Goal: Complete application form: Complete application form

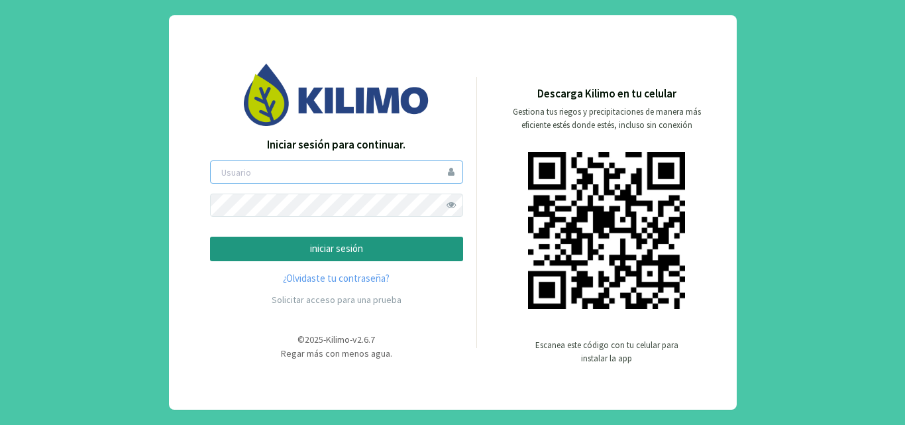
click at [250, 174] on input "email" at bounding box center [336, 171] width 253 height 23
type input "cifag"
click at [323, 249] on p "iniciar sesión" at bounding box center [336, 248] width 231 height 15
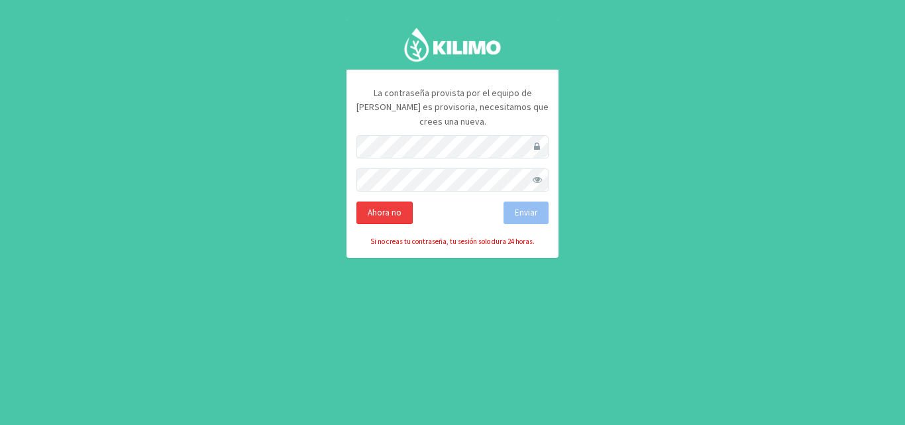
click at [375, 201] on div "Ahora no" at bounding box center [384, 212] width 56 height 23
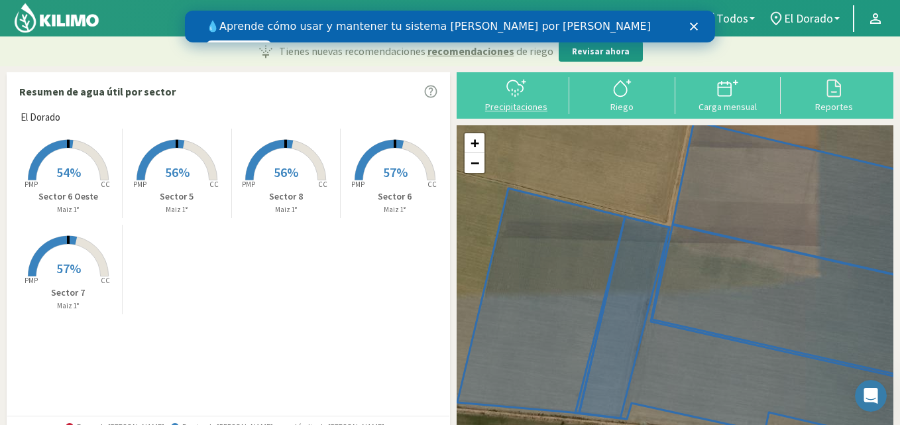
click at [514, 87] on icon at bounding box center [516, 88] width 21 height 21
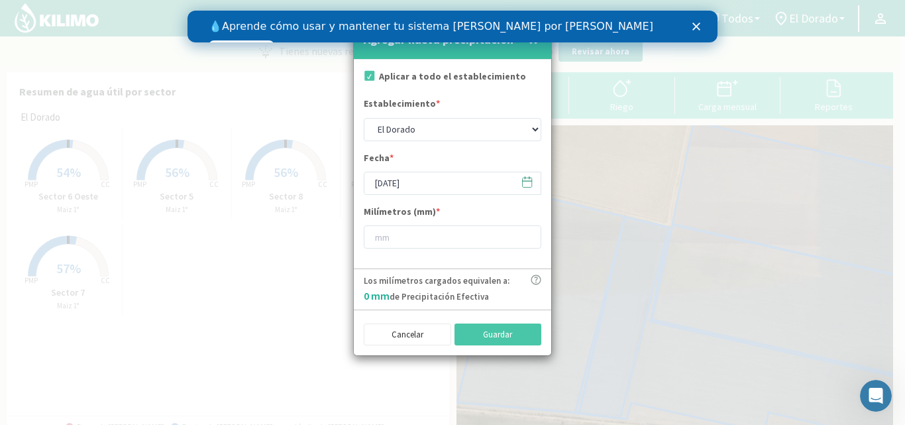
click at [525, 182] on icon at bounding box center [527, 182] width 13 height 13
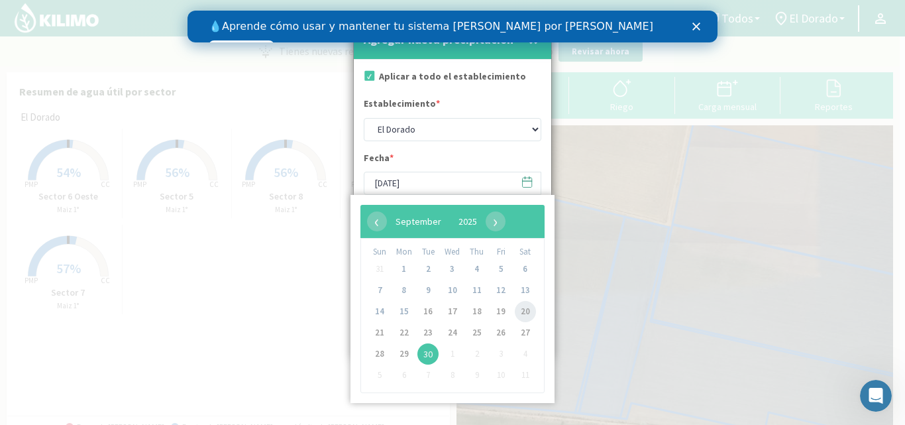
click at [523, 311] on span "20" at bounding box center [525, 311] width 21 height 21
type input "[DATE]"
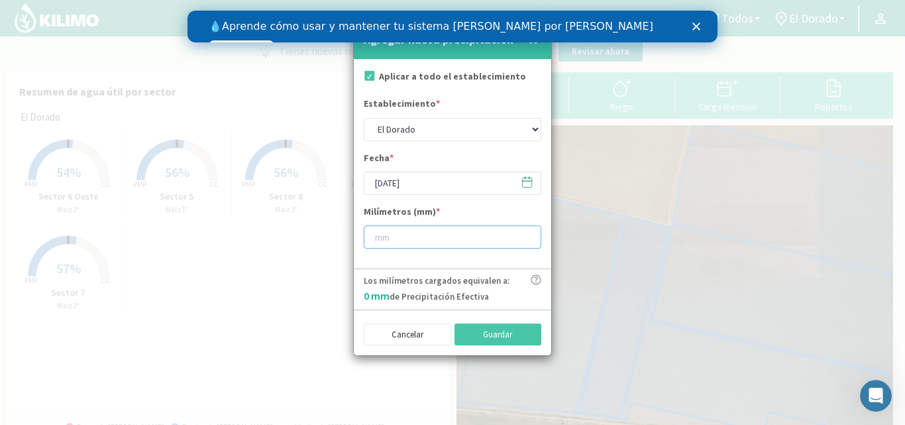
click at [386, 235] on input "number" at bounding box center [453, 236] width 178 height 23
type input "11"
click at [483, 335] on button "Guardar" at bounding box center [498, 334] width 87 height 23
type input "[DATE]"
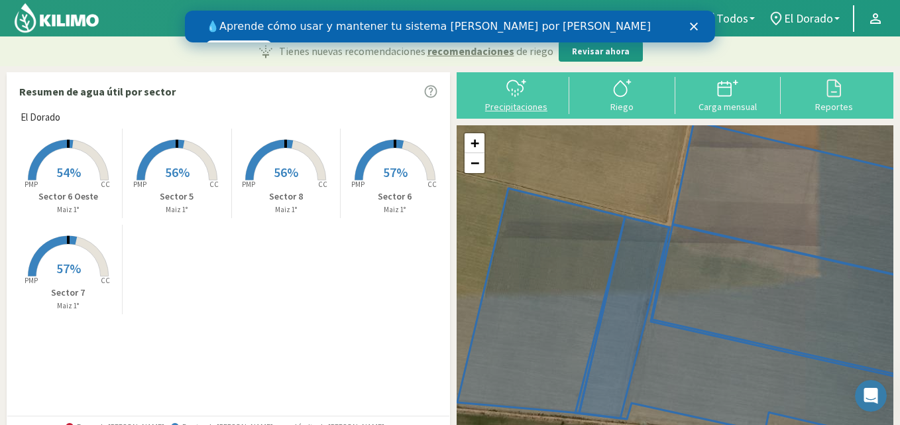
click at [523, 90] on icon at bounding box center [516, 88] width 21 height 21
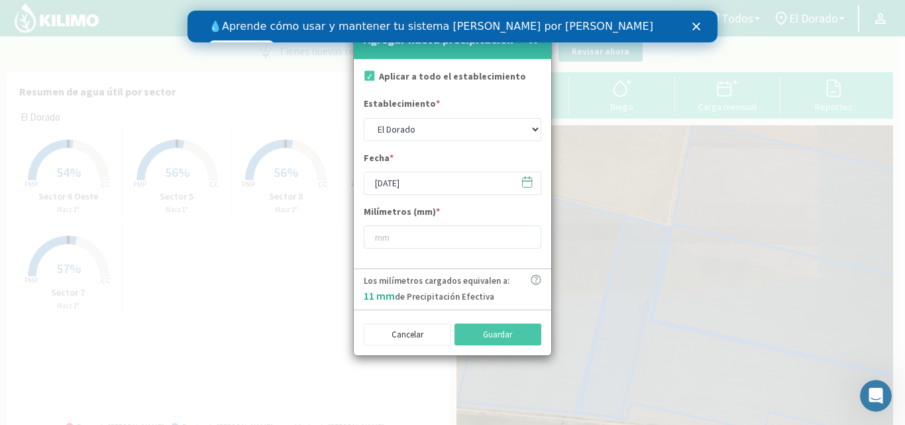
click at [527, 186] on icon at bounding box center [527, 182] width 13 height 13
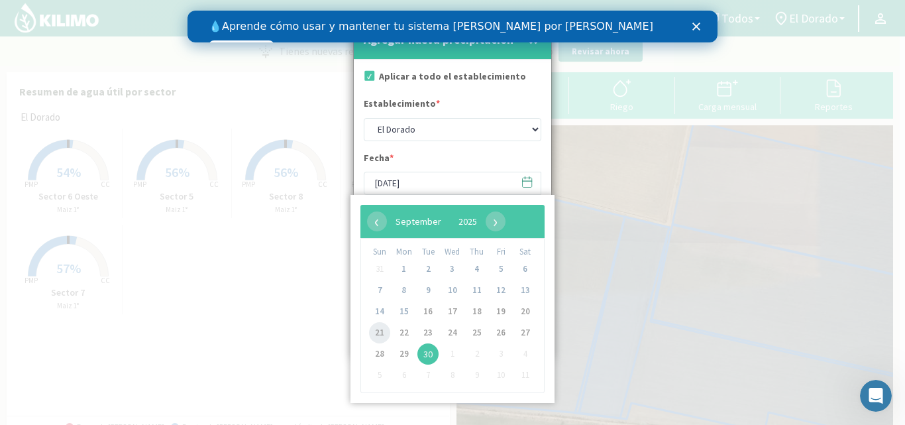
click at [377, 329] on span "21" at bounding box center [379, 332] width 21 height 21
type input "[DATE]"
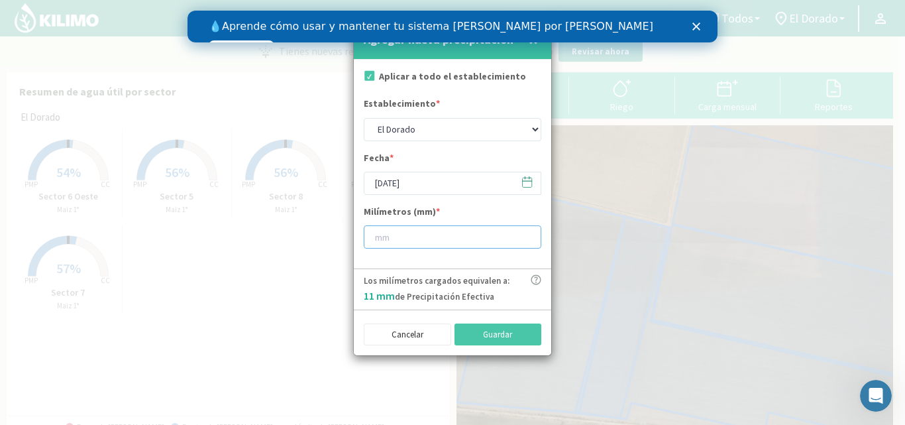
click at [382, 236] on input "number" at bounding box center [453, 236] width 178 height 23
type input "2"
click at [494, 336] on button "Guardar" at bounding box center [498, 334] width 87 height 23
type input "[DATE]"
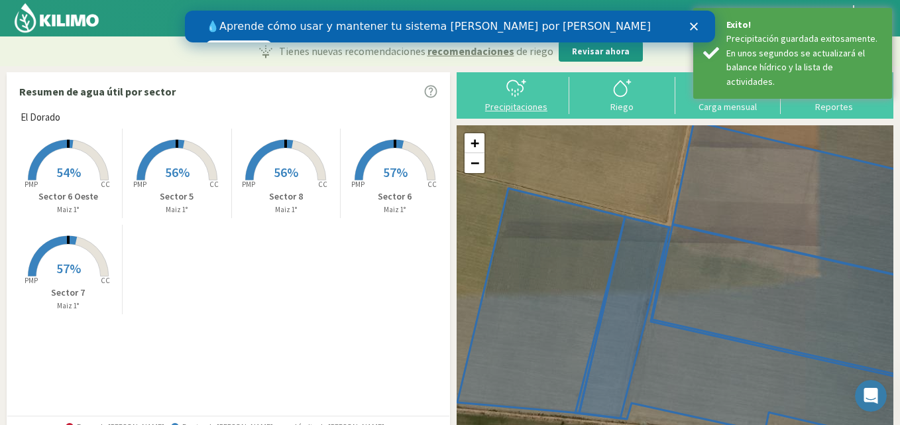
click at [520, 91] on icon at bounding box center [515, 85] width 16 height 11
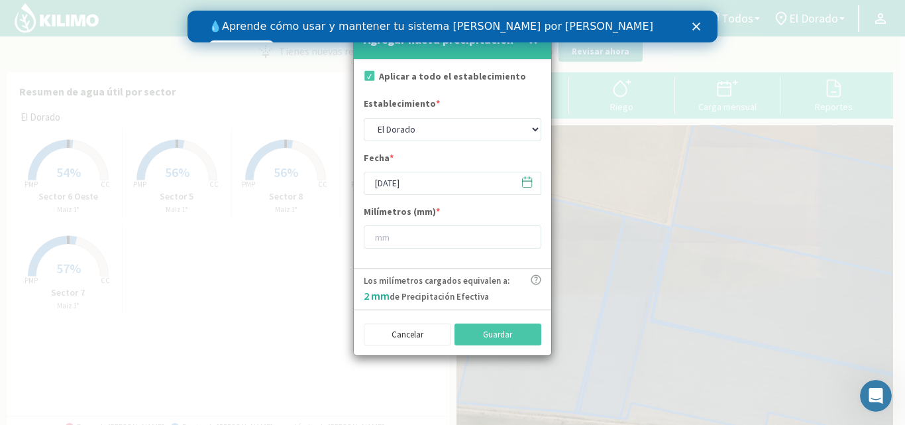
click at [525, 183] on icon at bounding box center [527, 182] width 13 height 13
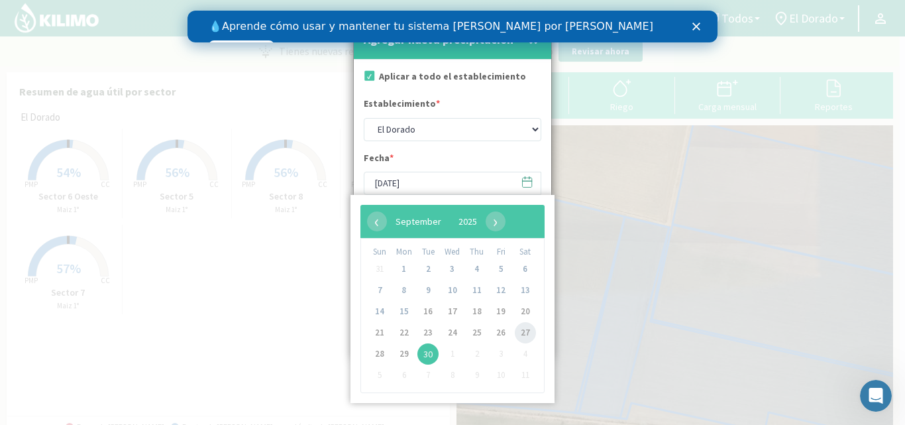
click at [521, 330] on span "27" at bounding box center [525, 332] width 21 height 21
type input "[DATE]"
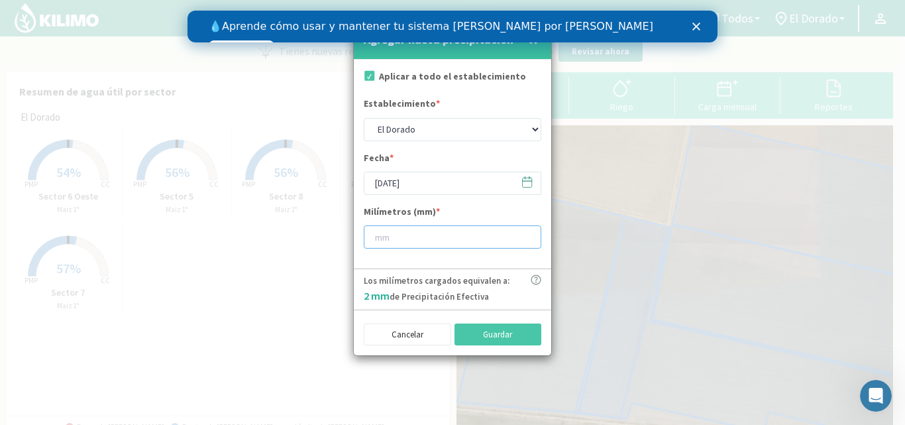
click at [405, 237] on input "number" at bounding box center [453, 236] width 178 height 23
type input "17"
click at [495, 335] on button "Guardar" at bounding box center [498, 334] width 87 height 23
type input "[DATE]"
